Goal: Use online tool/utility: Utilize a website feature to perform a specific function

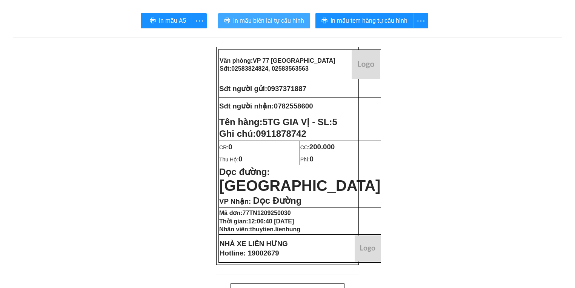
click at [247, 17] on span "In mẫu biên lai tự cấu hình" at bounding box center [268, 20] width 71 height 9
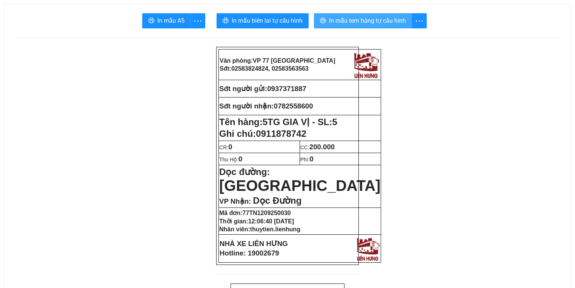
click at [345, 23] on span "In mẫu tem hàng tự cấu hình" at bounding box center [367, 20] width 77 height 9
click at [338, 18] on span "In mẫu tem hàng tự cấu hình" at bounding box center [367, 20] width 77 height 9
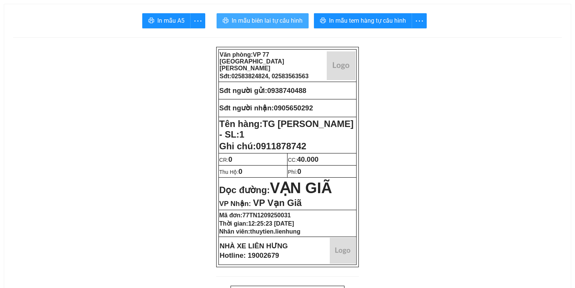
click at [278, 16] on span "In mẫu biên lai tự cấu hình" at bounding box center [267, 20] width 71 height 9
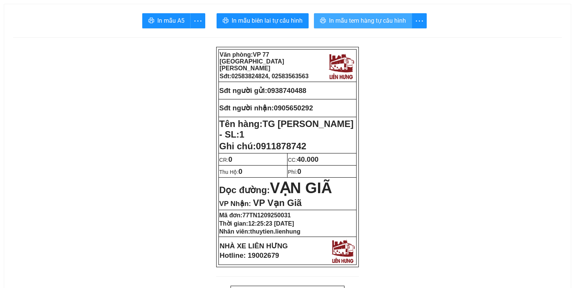
click at [394, 23] on span "In mẫu tem hàng tự cấu hình" at bounding box center [367, 20] width 77 height 9
